Goal: Information Seeking & Learning: Find specific fact

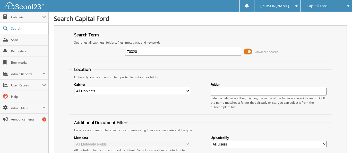
type input "70320"
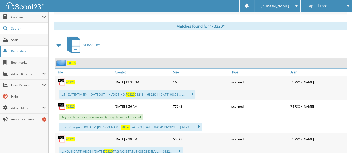
scroll to position [257, 0]
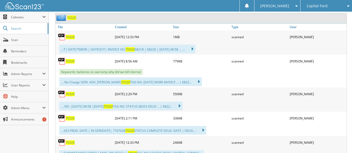
click at [71, 59] on span "70320" at bounding box center [70, 61] width 9 height 4
click at [308, 7] on span "Capital Ford" at bounding box center [317, 5] width 21 height 3
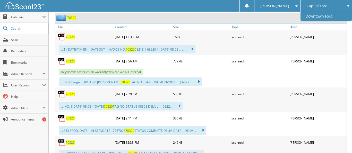
click at [312, 15] on link "Downtown Ford" at bounding box center [325, 16] width 51 height 9
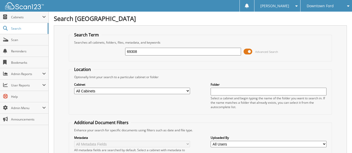
type input "69308"
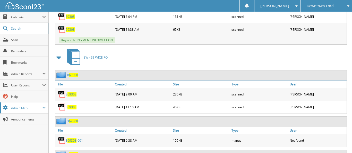
scroll to position [243, 0]
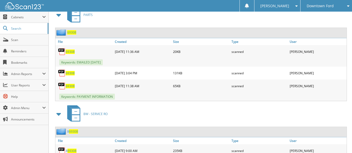
click at [70, 84] on span "69308" at bounding box center [70, 86] width 9 height 4
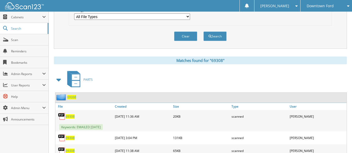
scroll to position [166, 0]
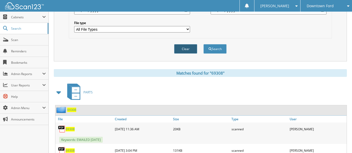
click at [184, 47] on button "Clear" at bounding box center [185, 49] width 23 height 10
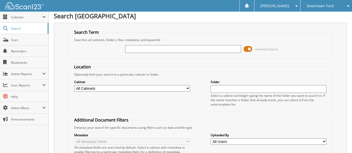
scroll to position [0, 0]
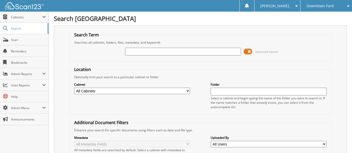
click at [166, 53] on input "text" at bounding box center [183, 52] width 116 height 8
type input "68666"
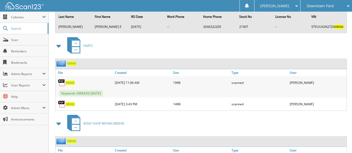
scroll to position [529, 0]
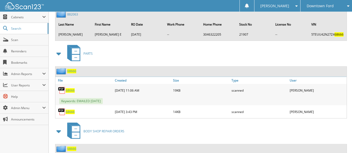
click at [68, 109] on span "68666" at bounding box center [70, 111] width 9 height 4
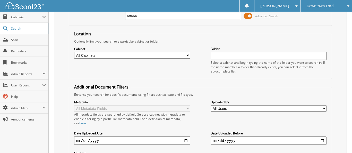
scroll to position [0, 0]
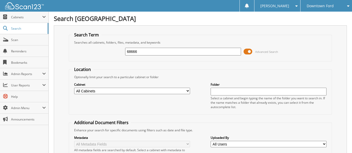
drag, startPoint x: 126, startPoint y: 51, endPoint x: 144, endPoint y: 51, distance: 18.3
click at [144, 51] on input "68666" at bounding box center [183, 52] width 116 height 8
type input "68683"
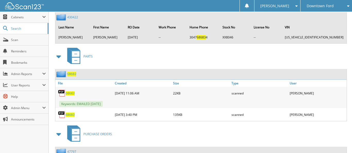
scroll to position [463, 0]
click at [15, 39] on span "Scan" at bounding box center [28, 40] width 35 height 4
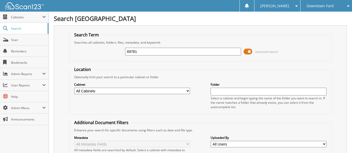
type input "69781"
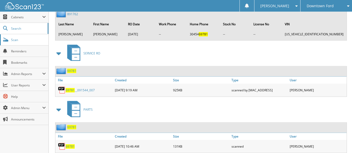
scroll to position [581, 0]
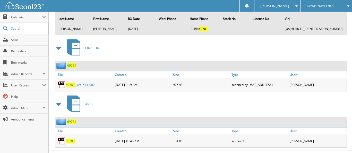
click at [69, 139] on span "69781" at bounding box center [70, 141] width 9 height 4
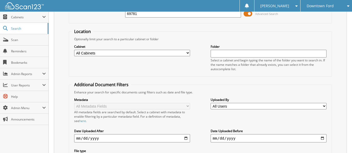
scroll to position [66, 0]
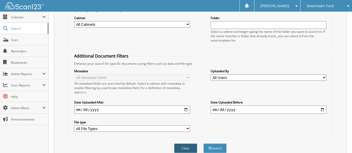
drag, startPoint x: 189, startPoint y: 145, endPoint x: 177, endPoint y: 110, distance: 37.6
click at [189, 145] on button "Clear" at bounding box center [185, 148] width 23 height 10
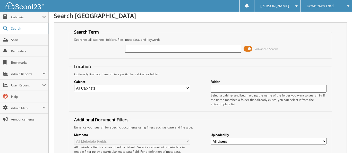
scroll to position [0, 0]
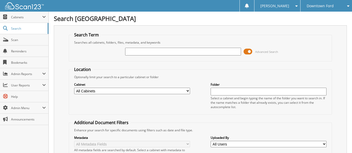
click at [145, 53] on input "text" at bounding box center [183, 52] width 116 height 8
type input "70078"
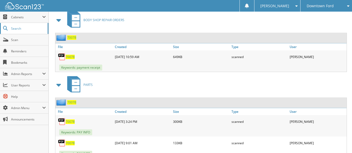
scroll to position [467, 0]
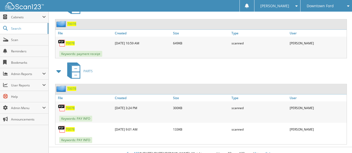
click at [72, 127] on span "70078" at bounding box center [70, 129] width 9 height 4
click at [70, 106] on span "70078" at bounding box center [70, 108] width 9 height 4
click at [263, 135] on div "Keywords: PAY INFO" at bounding box center [200, 139] width 291 height 8
click at [17, 39] on span "Scan" at bounding box center [28, 40] width 35 height 4
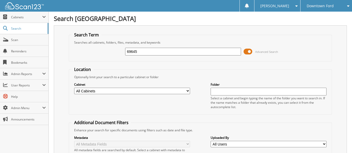
type input "69645"
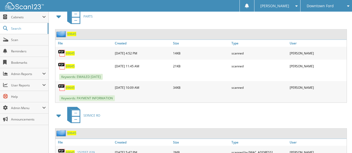
scroll to position [618, 0]
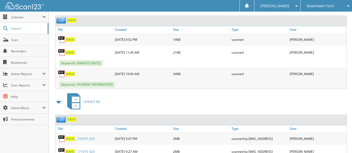
click at [72, 72] on span "69645" at bounding box center [70, 74] width 9 height 4
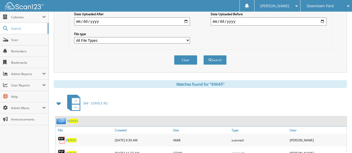
scroll to position [26, 0]
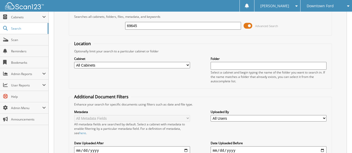
click at [146, 26] on input "69645" at bounding box center [183, 26] width 116 height 8
type input "69646"
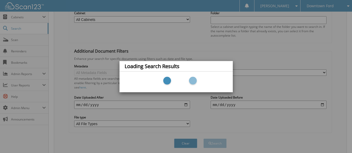
scroll to position [77, 0]
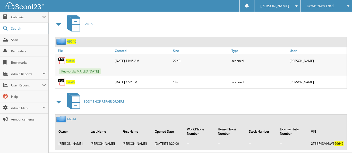
scroll to position [573, 0]
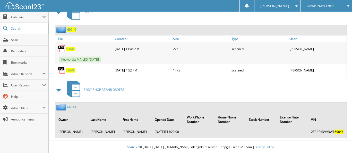
click at [71, 68] on span "69646" at bounding box center [70, 70] width 9 height 4
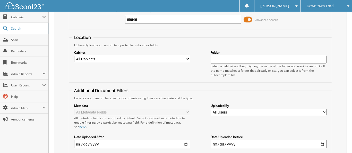
scroll to position [0, 0]
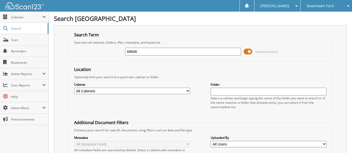
drag, startPoint x: 126, startPoint y: 50, endPoint x: 145, endPoint y: 50, distance: 19.3
click at [145, 50] on input "69646" at bounding box center [183, 52] width 116 height 8
type input "69725"
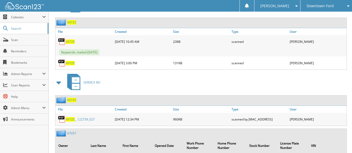
scroll to position [206, 0]
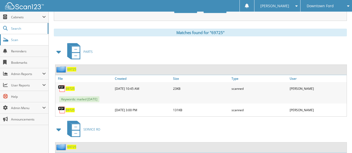
click at [17, 39] on span "Scan" at bounding box center [28, 40] width 35 height 4
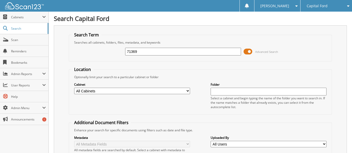
type input "71369"
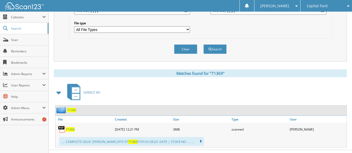
scroll to position [171, 0]
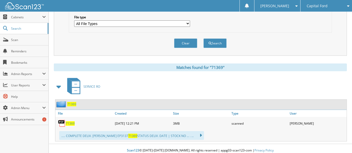
click at [66, 121] on span "71369" at bounding box center [70, 123] width 9 height 4
click at [68, 121] on span "71369" at bounding box center [70, 123] width 9 height 4
drag, startPoint x: 192, startPoint y: 70, endPoint x: 215, endPoint y: 65, distance: 23.5
click at [192, 70] on div "Matches found for "71369" SERVICE RO 71369 File Created Size Type" at bounding box center [200, 102] width 293 height 78
click at [13, 40] on span "Scan" at bounding box center [28, 40] width 35 height 4
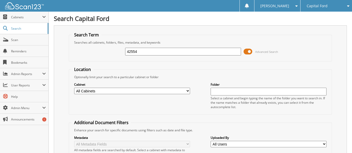
type input "42554"
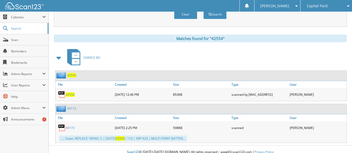
scroll to position [201, 0]
